Goal: Transaction & Acquisition: Subscribe to service/newsletter

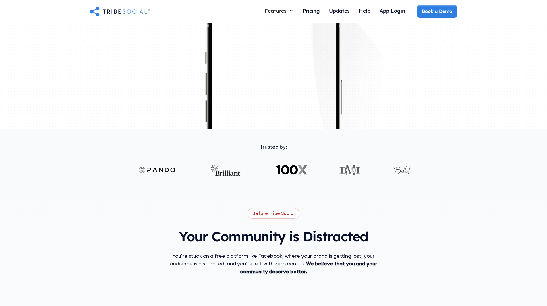
scroll to position [115, 0]
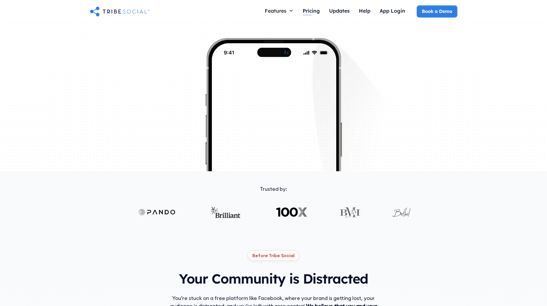
click at [305, 10] on div "Pricing" at bounding box center [310, 10] width 17 height 6
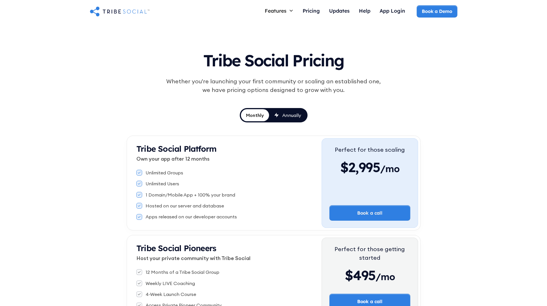
click at [275, 109] on link "Annually" at bounding box center [287, 115] width 37 height 12
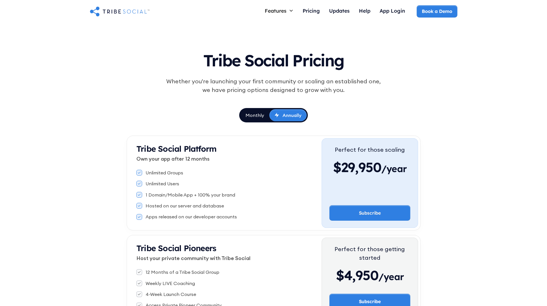
click at [253, 110] on link "Monthly" at bounding box center [254, 115] width 29 height 12
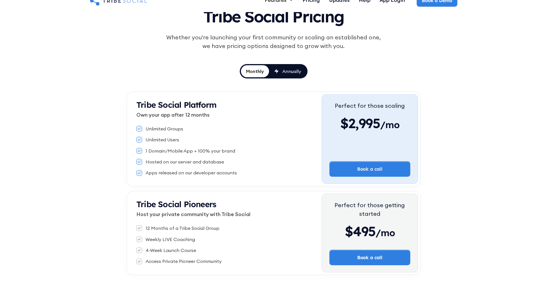
scroll to position [57, 0]
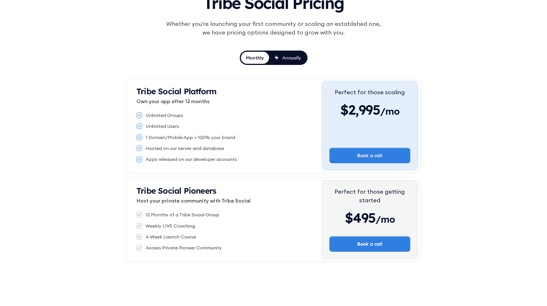
click at [294, 61] on link "Annually" at bounding box center [287, 58] width 37 height 12
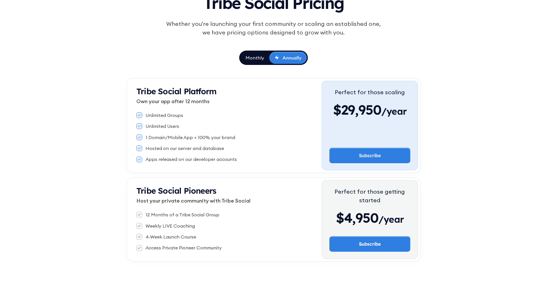
click at [266, 61] on link "Monthly" at bounding box center [254, 58] width 29 height 12
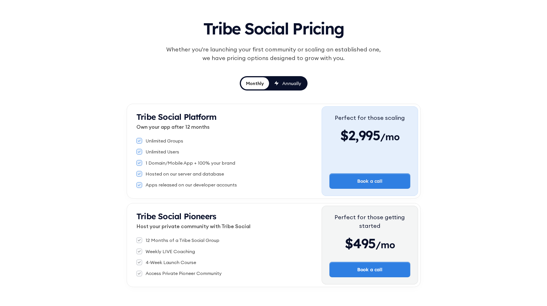
scroll to position [0, 0]
